Goal: Task Accomplishment & Management: Use online tool/utility

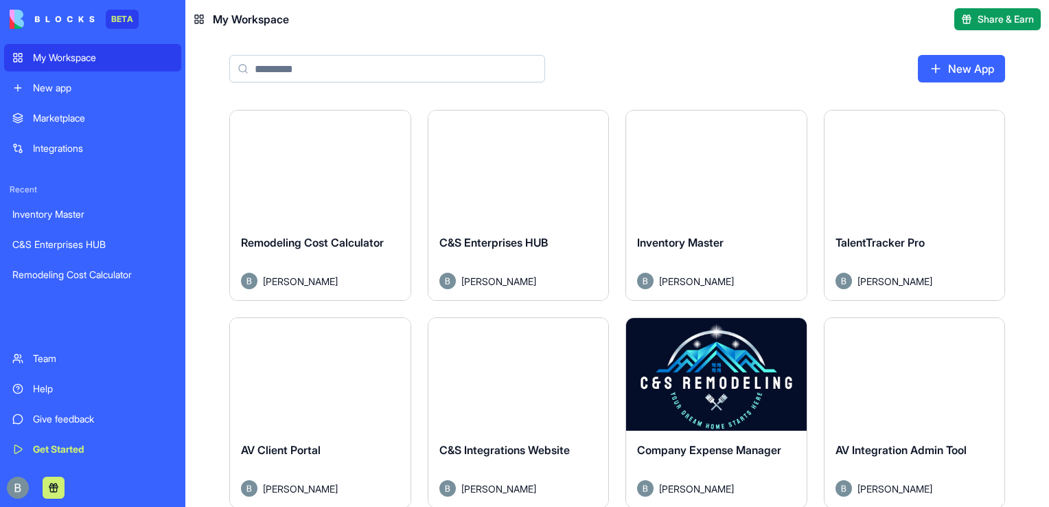
click at [764, 59] on div "New App" at bounding box center [617, 73] width 864 height 71
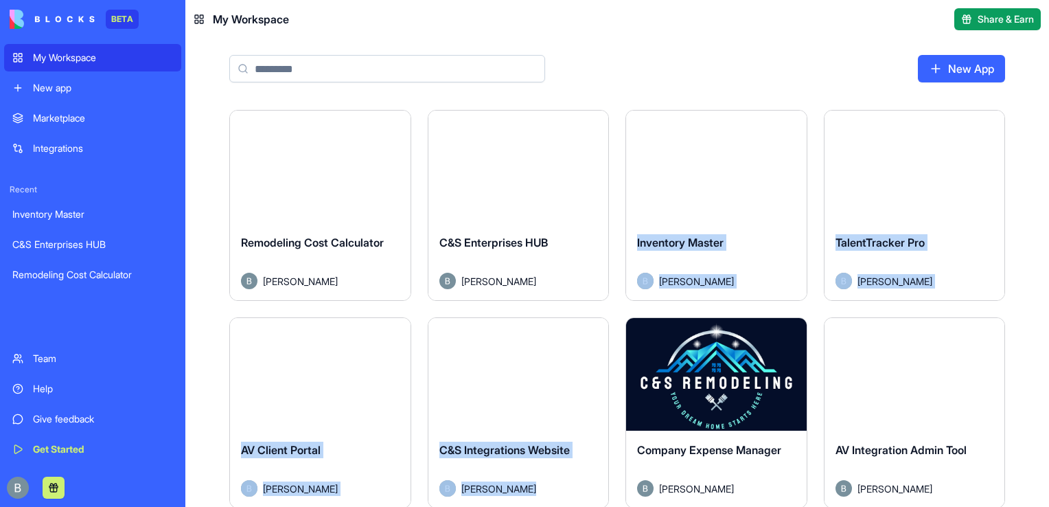
drag, startPoint x: 803, startPoint y: 435, endPoint x: 805, endPoint y: 522, distance: 87.9
click at [805, 506] on html "BETA My Workspace New app Marketplace Integrations Recent Inventory Master C&S …" at bounding box center [524, 253] width 1049 height 507
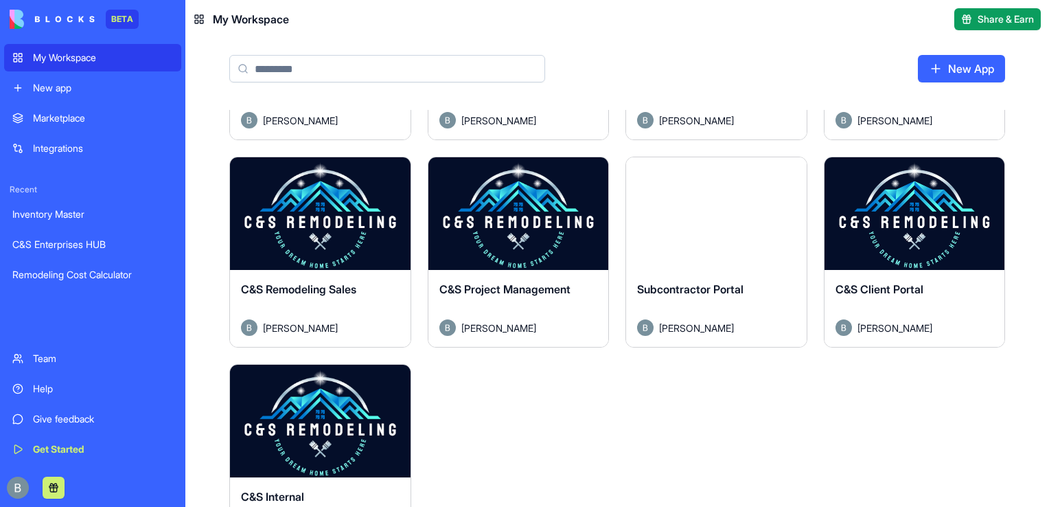
scroll to position [377, 0]
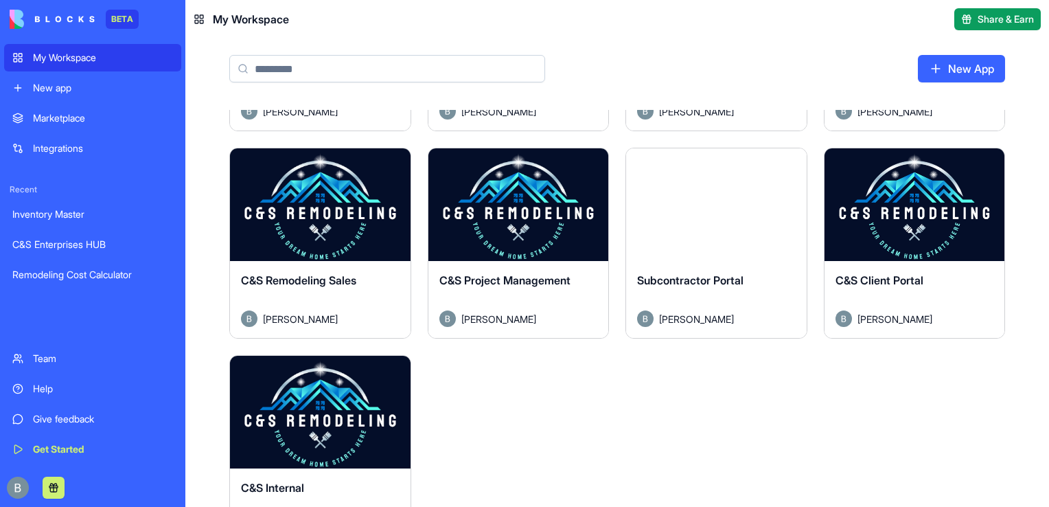
click at [335, 205] on button "Launch" at bounding box center [319, 204] width 103 height 27
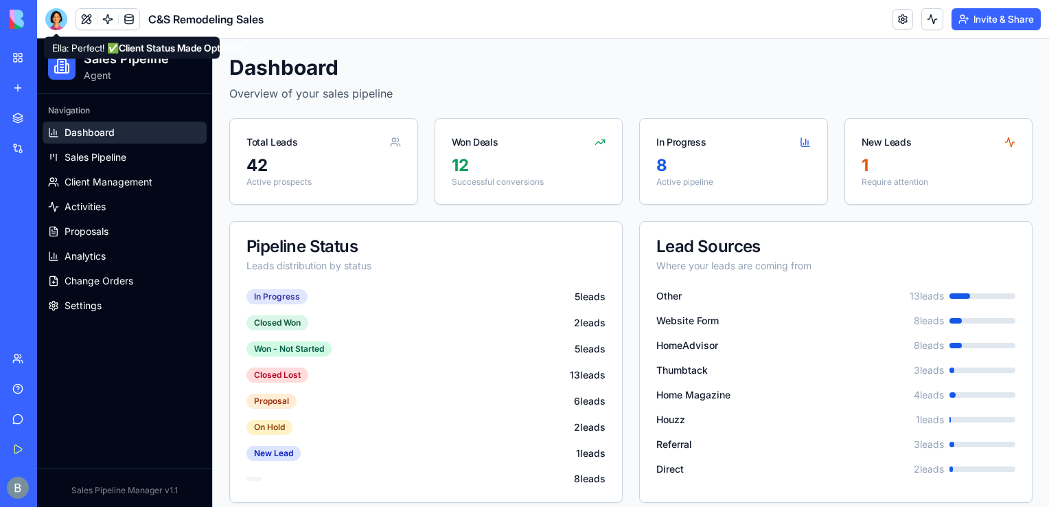
click at [54, 21] on div at bounding box center [56, 19] width 22 height 22
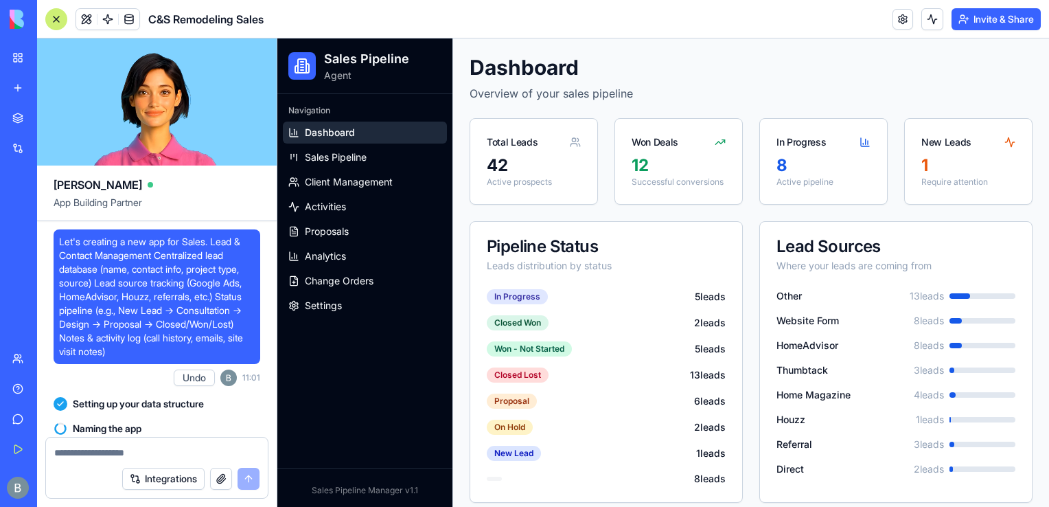
scroll to position [138097, 0]
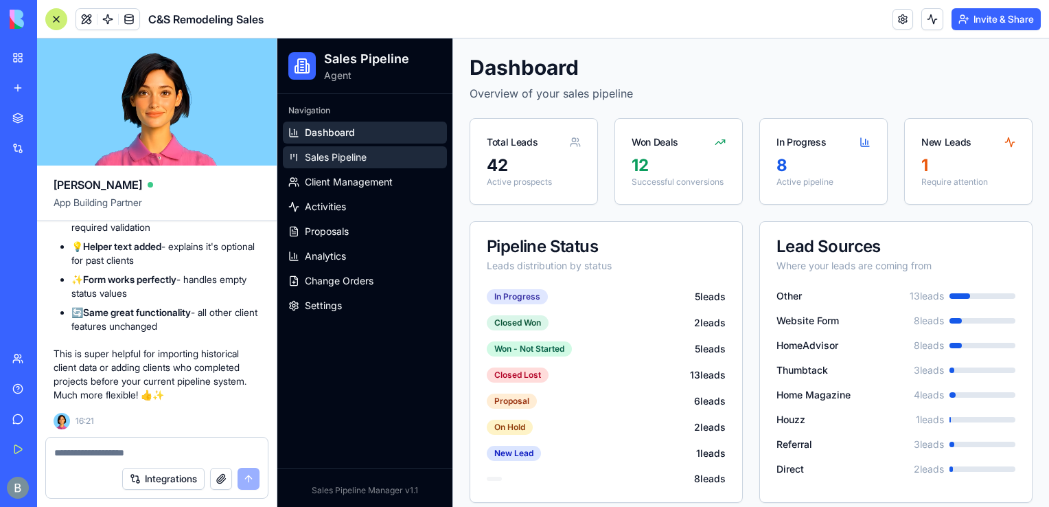
click at [314, 168] on link "Sales Pipeline" at bounding box center [365, 157] width 164 height 22
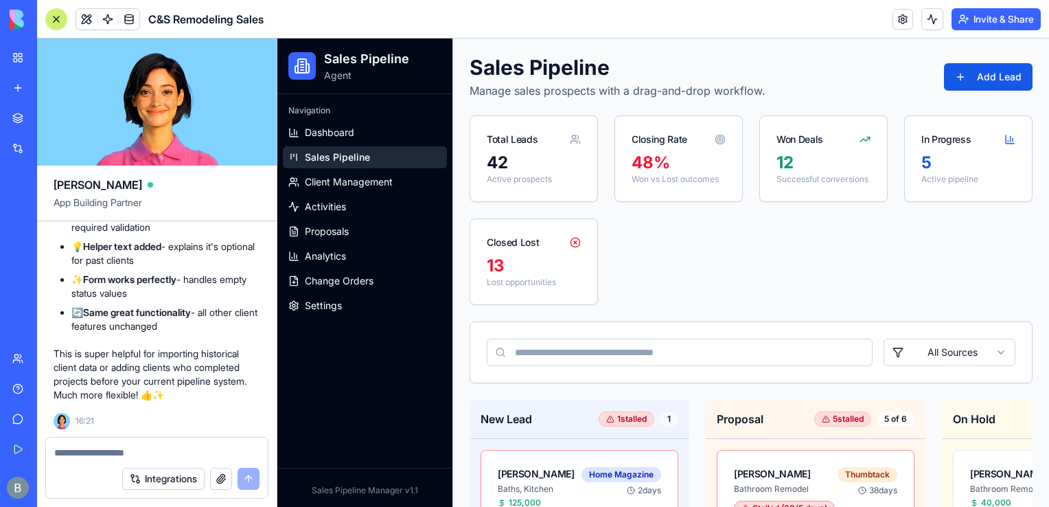
click at [693, 262] on div "Total Leads 42 Active prospects Closing Rate 48 % Won vs Lost outcomes Won Deal…" at bounding box center [751, 209] width 563 height 189
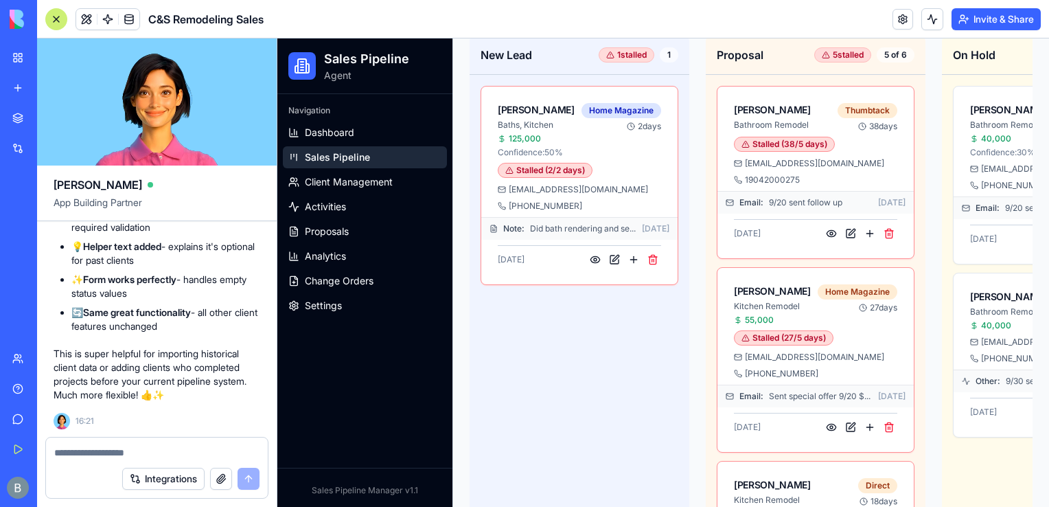
drag, startPoint x: 1046, startPoint y: 174, endPoint x: 1326, endPoint y: 323, distance: 316.9
click at [74, 457] on textarea at bounding box center [156, 453] width 205 height 14
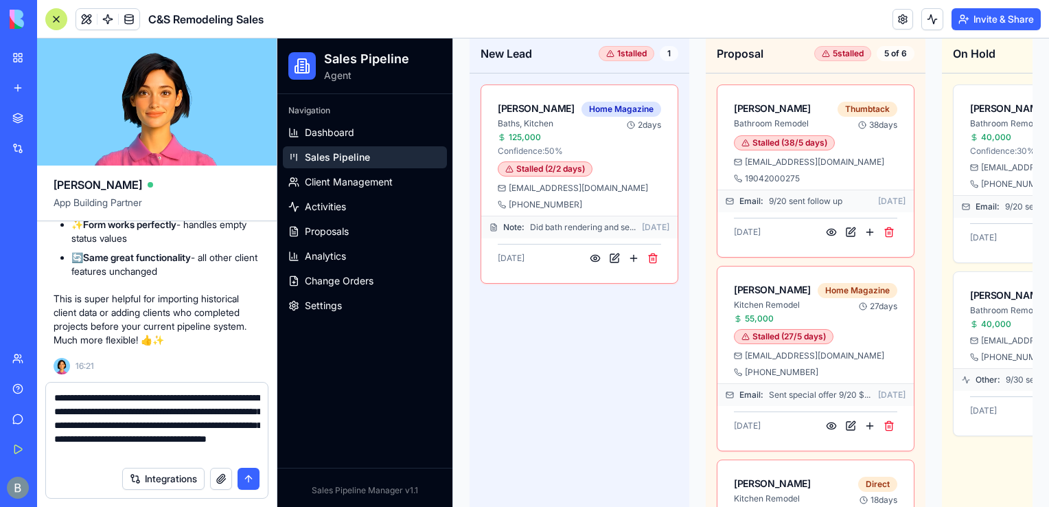
type textarea "**********"
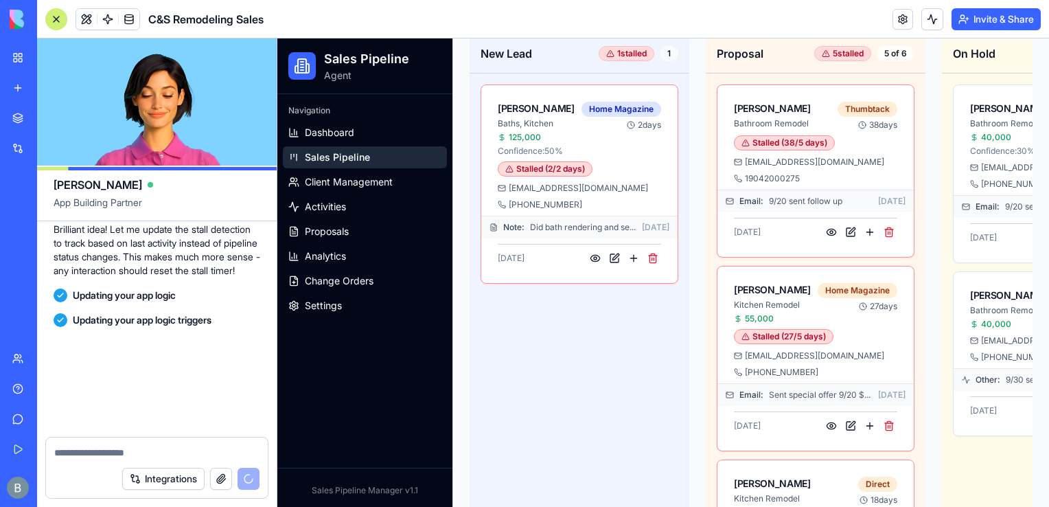
scroll to position [138503, 0]
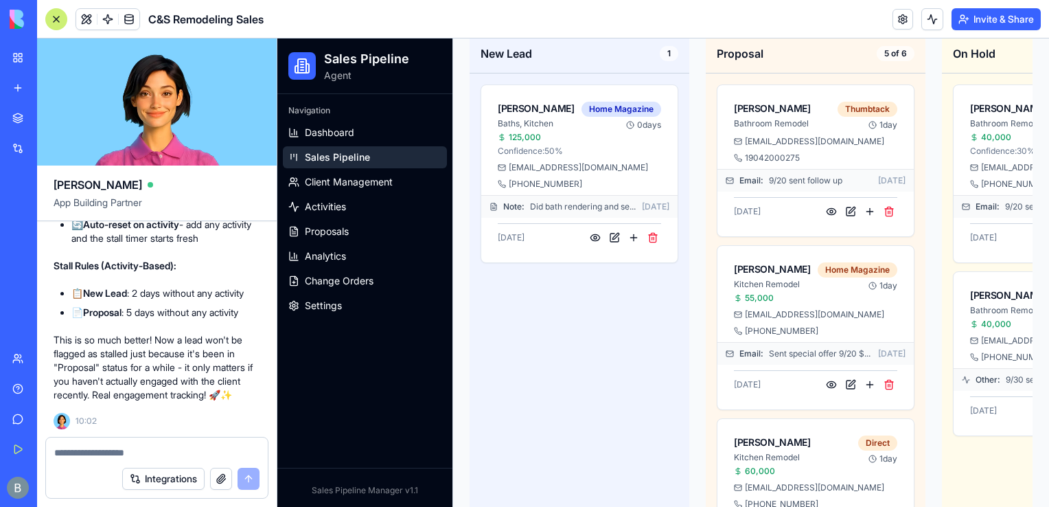
scroll to position [138975, 0]
